Goal: Task Accomplishment & Management: Complete application form

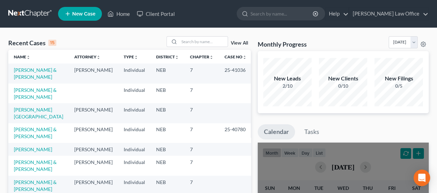
click at [85, 13] on span "New Case" at bounding box center [83, 13] width 23 height 5
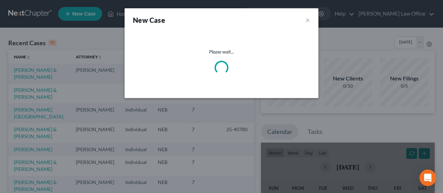
select select "48"
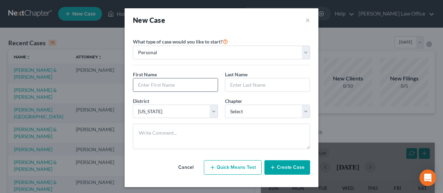
click at [169, 84] on input "text" at bounding box center [175, 84] width 84 height 13
click at [187, 83] on input "[PERSON_NAME] & [PERSON_NAME]" at bounding box center [175, 84] width 84 height 13
type input "[PERSON_NAME] & [PERSON_NAME]"
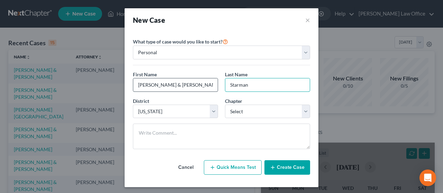
type input "Starman"
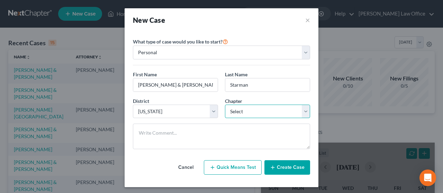
drag, startPoint x: 302, startPoint y: 112, endPoint x: 294, endPoint y: 113, distance: 8.1
click at [302, 112] on select "Select 7 11 12 13" at bounding box center [267, 112] width 85 height 14
select select "0"
click at [225, 105] on select "Select 7 11 12 13" at bounding box center [267, 112] width 85 height 14
click at [229, 166] on button "Quick Means Test" at bounding box center [233, 167] width 58 height 15
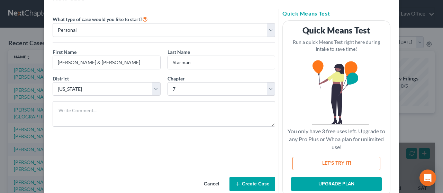
scroll to position [35, 0]
